Goal: Communication & Community: Answer question/provide support

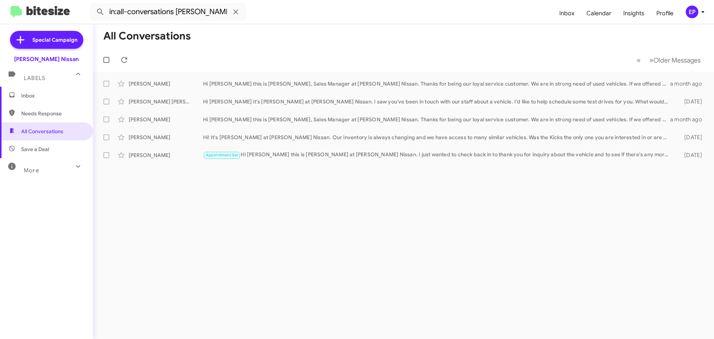
click at [42, 99] on span "Inbox" at bounding box center [46, 96] width 93 height 18
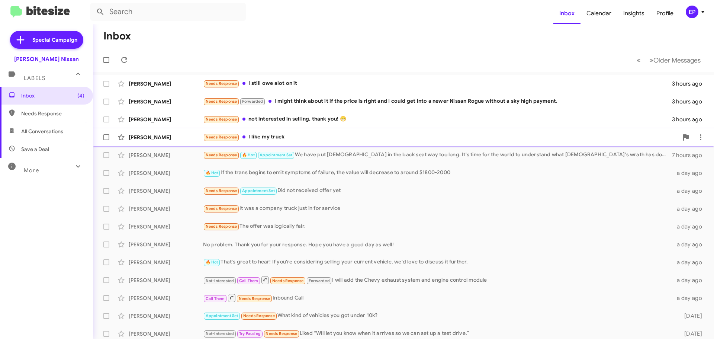
click at [277, 139] on div "Needs Response I like my truck" at bounding box center [440, 137] width 475 height 9
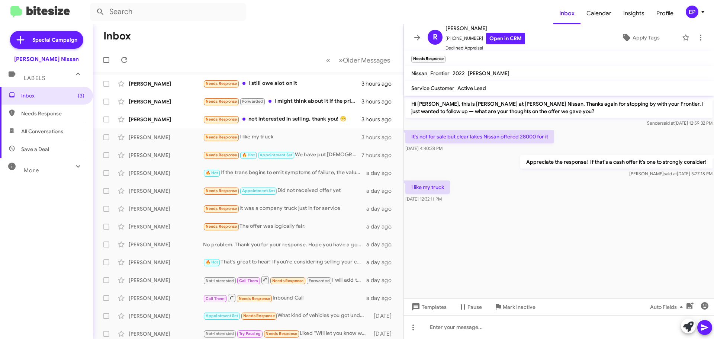
click at [532, 183] on div "I like my truck [DATE] 12:32:11 PM" at bounding box center [559, 191] width 310 height 25
click at [417, 34] on icon at bounding box center [417, 37] width 9 height 9
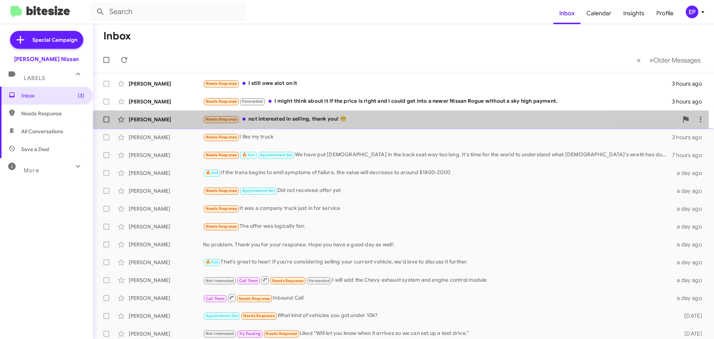
click at [283, 123] on div "Needs Response not interested in selling, thank you! 😁" at bounding box center [440, 119] width 475 height 9
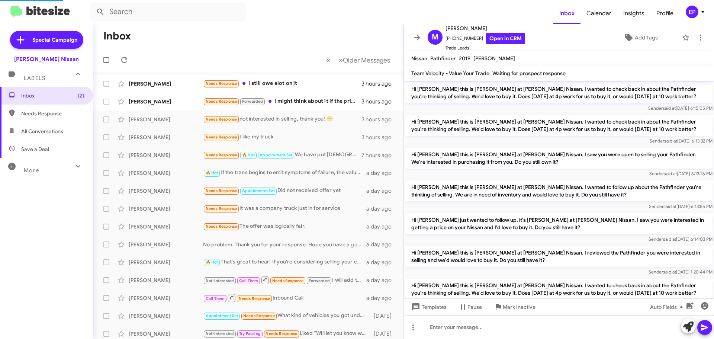
scroll to position [52, 0]
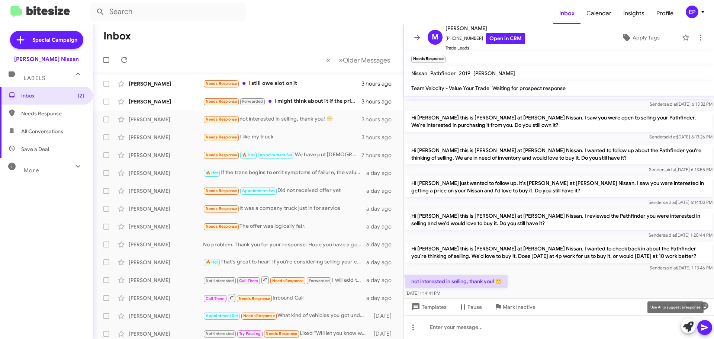
click at [688, 324] on icon at bounding box center [688, 326] width 10 height 10
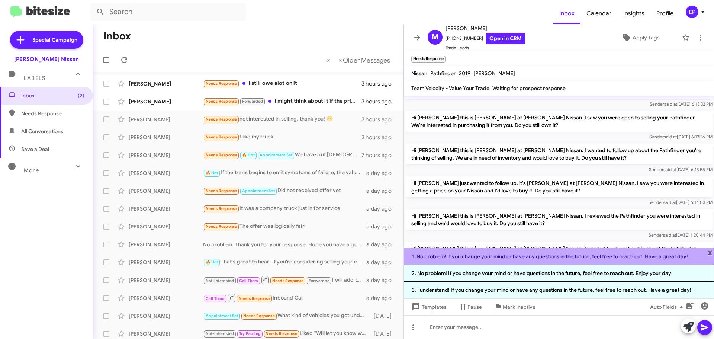
click at [515, 257] on li "1. No problem! If you change your mind or have any questions in the future, fee…" at bounding box center [559, 256] width 310 height 17
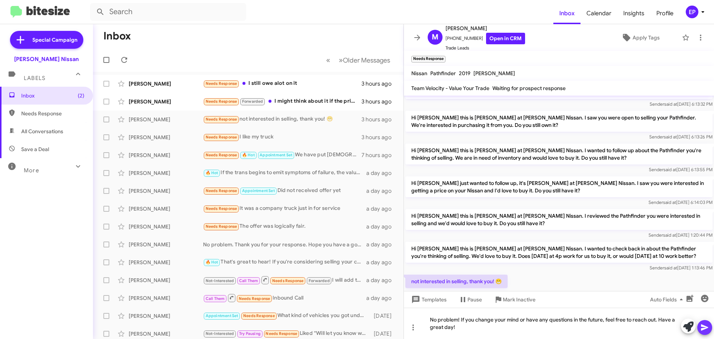
click at [704, 330] on icon at bounding box center [704, 327] width 9 height 9
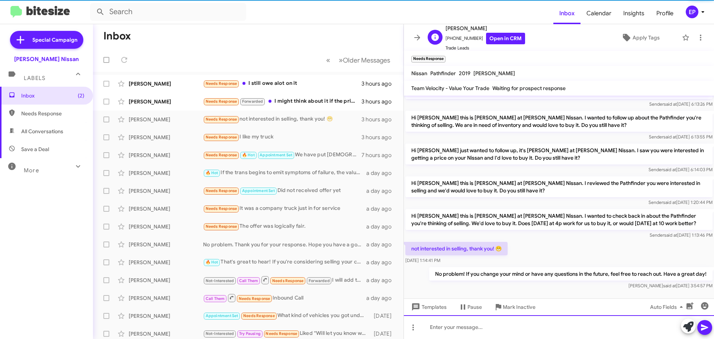
scroll to position [94, 0]
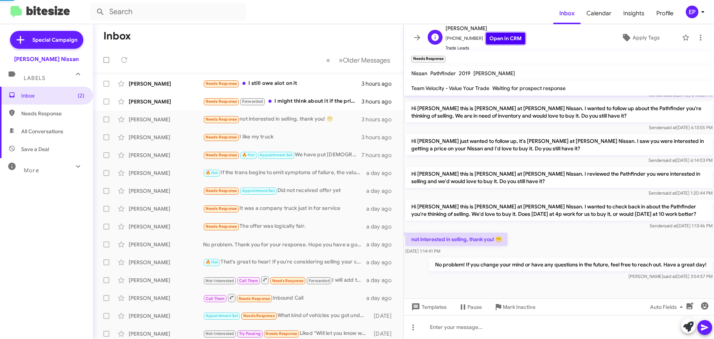
click at [497, 36] on link "Open in CRM" at bounding box center [505, 39] width 39 height 12
